Goal: Information Seeking & Learning: Understand process/instructions

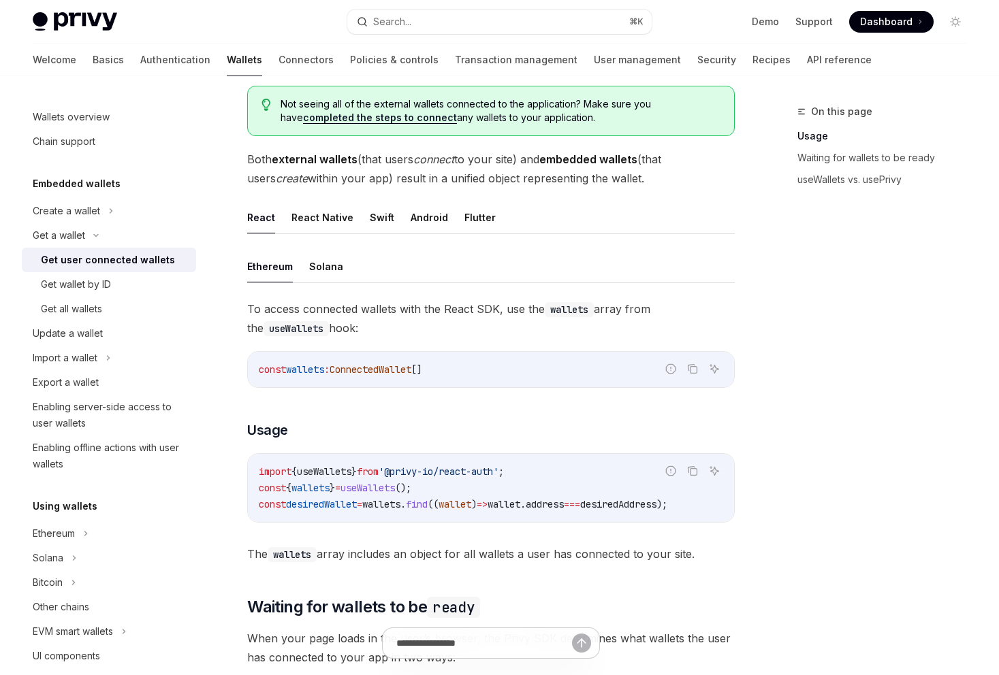
scroll to position [286, 0]
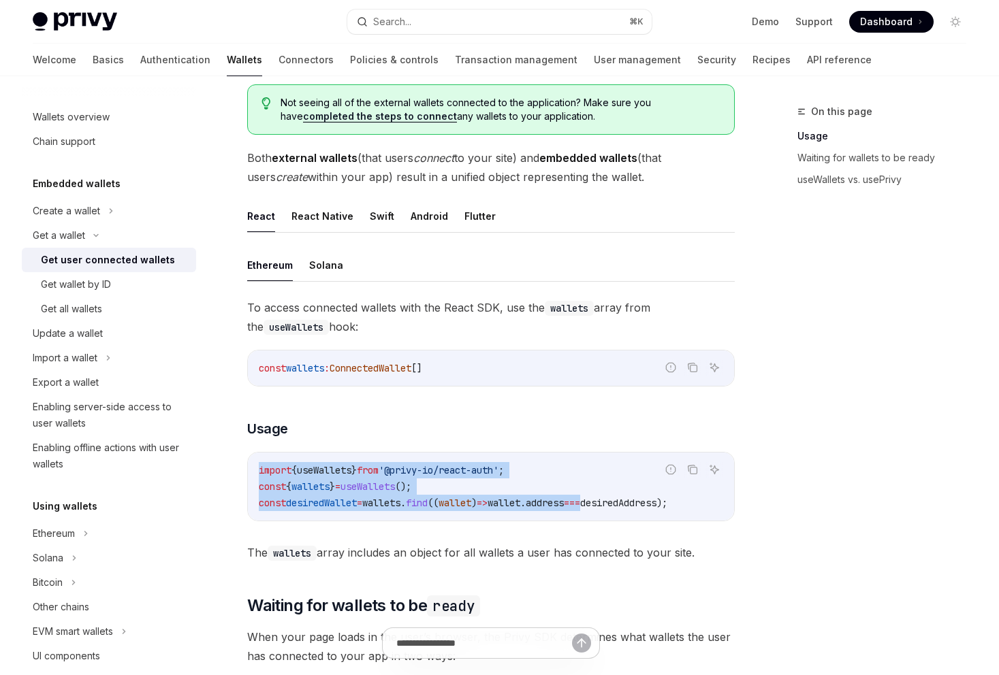
drag, startPoint x: 258, startPoint y: 473, endPoint x: 628, endPoint y: 502, distance: 370.9
click at [628, 502] on div "import { useWallets } from '@privy-io/react-auth' ; const { wallets } = useWall…" at bounding box center [491, 487] width 486 height 68
click at [667, 507] on span ");" at bounding box center [661, 503] width 11 height 12
copy code "import { useWallets } from '@privy-io/react-auth' ; const { wallets } = useWall…"
